Goal: Task Accomplishment & Management: Use online tool/utility

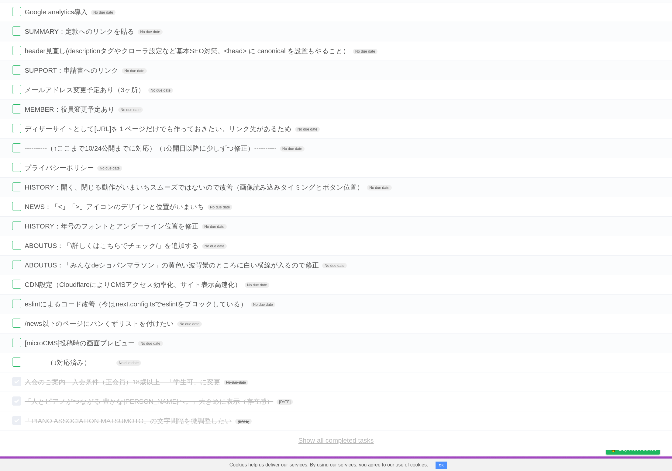
scroll to position [545, 0]
click at [330, 440] on link "Show all completed tasks" at bounding box center [335, 440] width 75 height 8
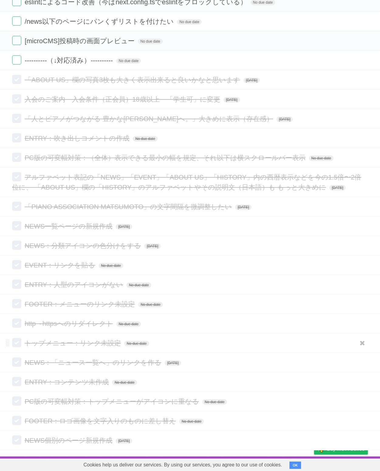
scroll to position [866, 0]
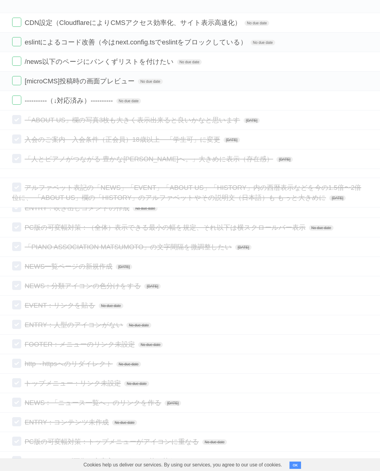
drag, startPoint x: 6, startPoint y: 229, endPoint x: 0, endPoint y: 188, distance: 40.9
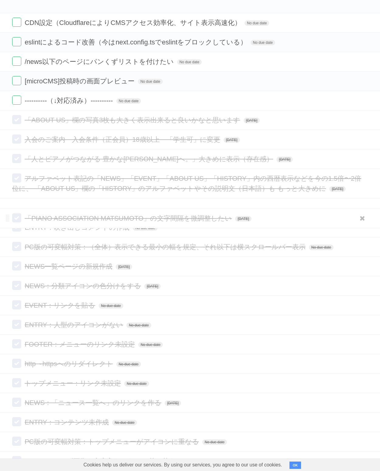
drag, startPoint x: 7, startPoint y: 257, endPoint x: 9, endPoint y: 218, distance: 39.3
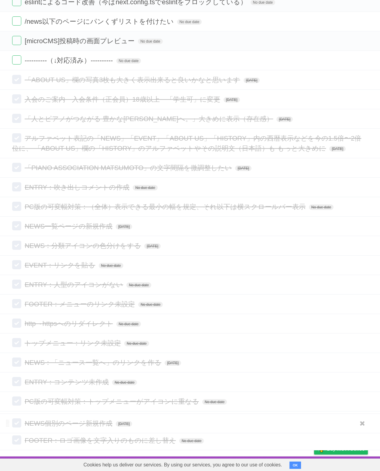
scroll to position [900, 0]
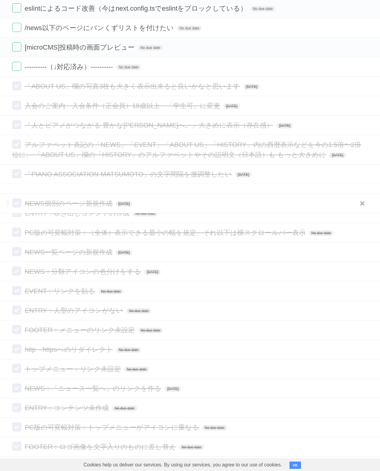
drag, startPoint x: 8, startPoint y: 439, endPoint x: 21, endPoint y: 202, distance: 237.2
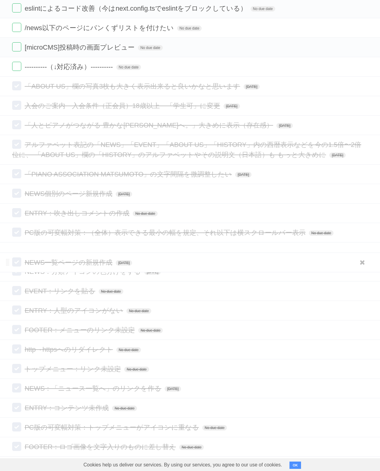
scroll to position [898, 0]
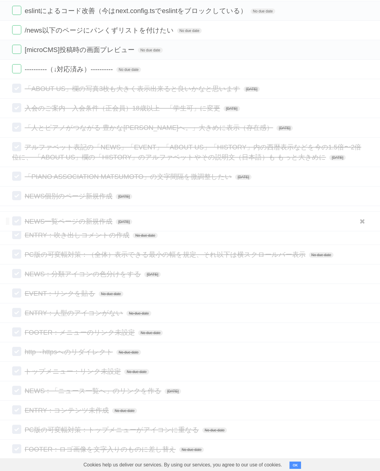
drag, startPoint x: 9, startPoint y: 262, endPoint x: 13, endPoint y: 221, distance: 41.6
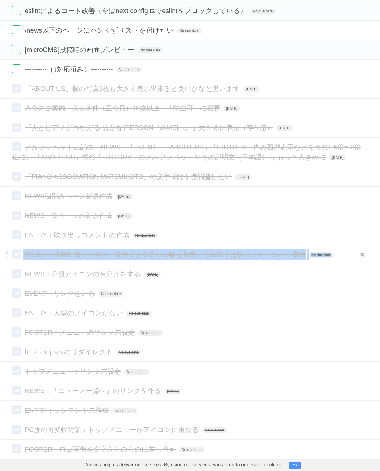
drag, startPoint x: 5, startPoint y: 288, endPoint x: 5, endPoint y: 268, distance: 20.1
click at [5, 268] on ul "「ABOUT US」欄の写真3枚も大きく表示出来ると良いかなと思います Mon Sep 29 2025 White Red Blue Green Purple…" at bounding box center [190, 269] width 380 height 380
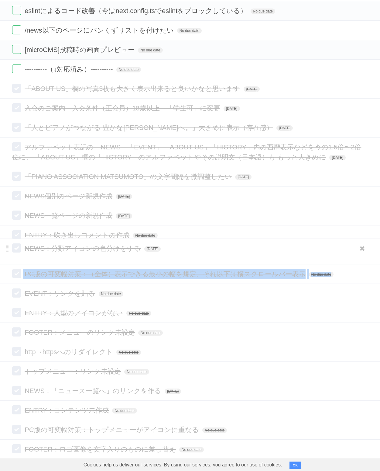
drag, startPoint x: 7, startPoint y: 285, endPoint x: 6, endPoint y: 249, distance: 36.2
drag, startPoint x: 9, startPoint y: 267, endPoint x: 8, endPoint y: 239, distance: 27.4
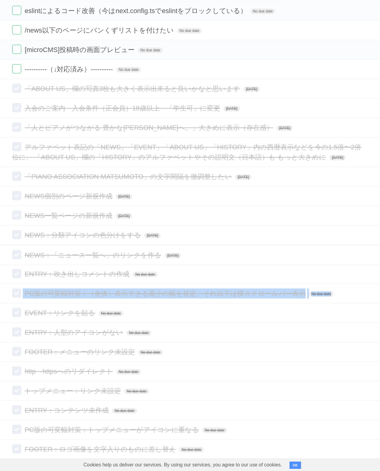
drag, startPoint x: 6, startPoint y: 402, endPoint x: -2, endPoint y: 255, distance: 146.8
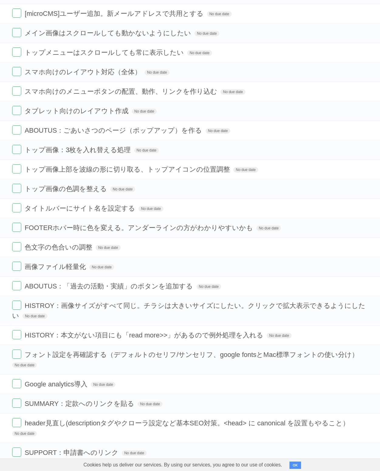
scroll to position [0, 0]
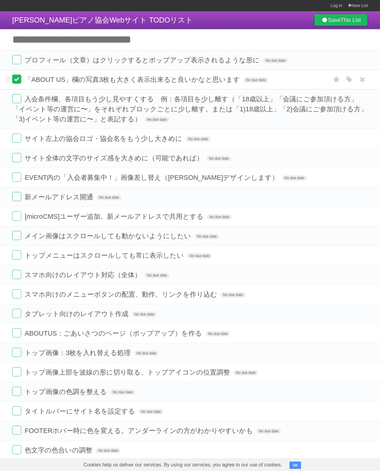
click at [16, 78] on label at bounding box center [16, 78] width 9 height 9
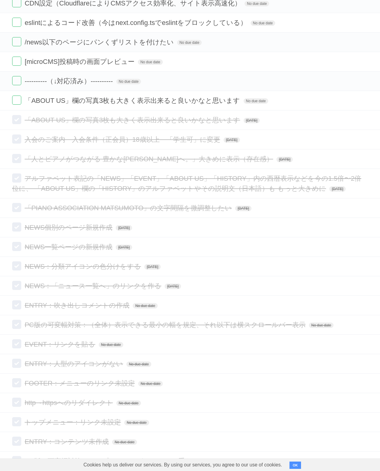
scroll to position [816, 0]
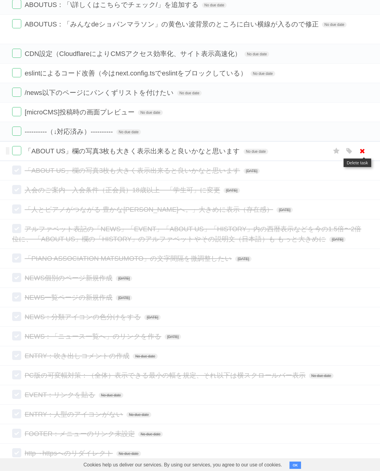
click at [363, 156] on icon at bounding box center [362, 151] width 9 height 10
